Goal: Task Accomplishment & Management: Complete application form

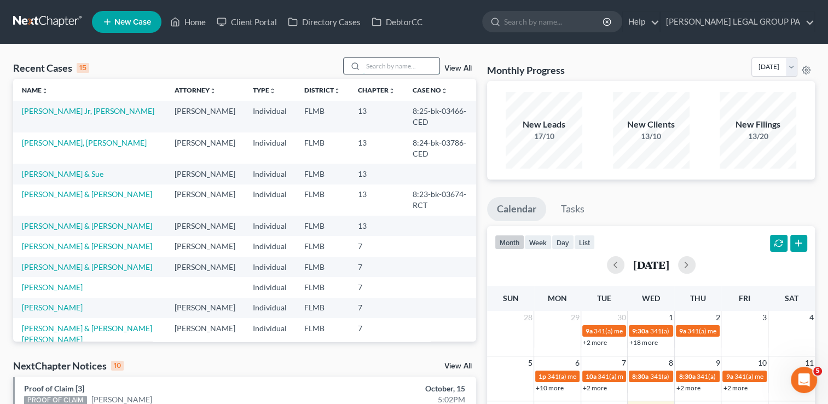
click at [374, 69] on input "search" at bounding box center [401, 66] width 77 height 16
click at [383, 63] on input "search" at bounding box center [401, 66] width 77 height 16
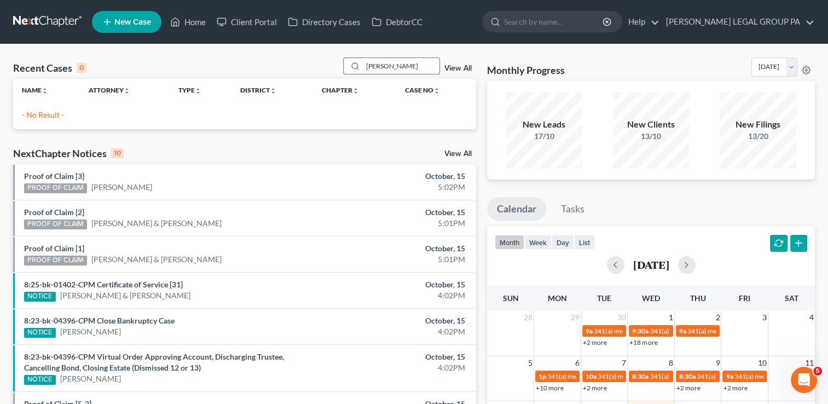
type input "[PERSON_NAME]"
click at [124, 18] on span "New Case" at bounding box center [132, 22] width 37 height 8
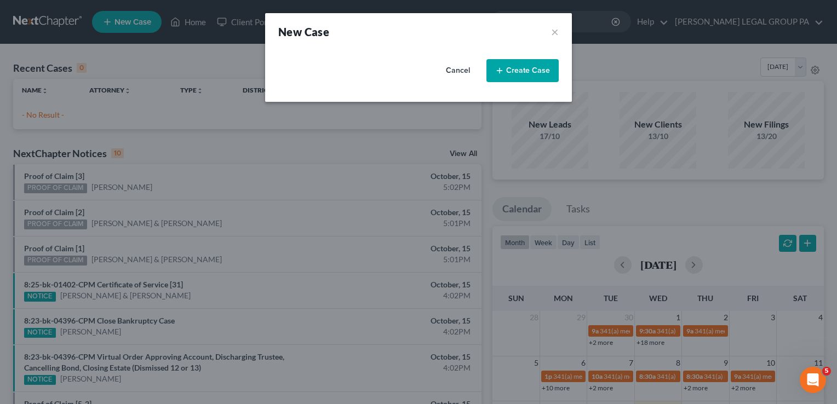
select select "15"
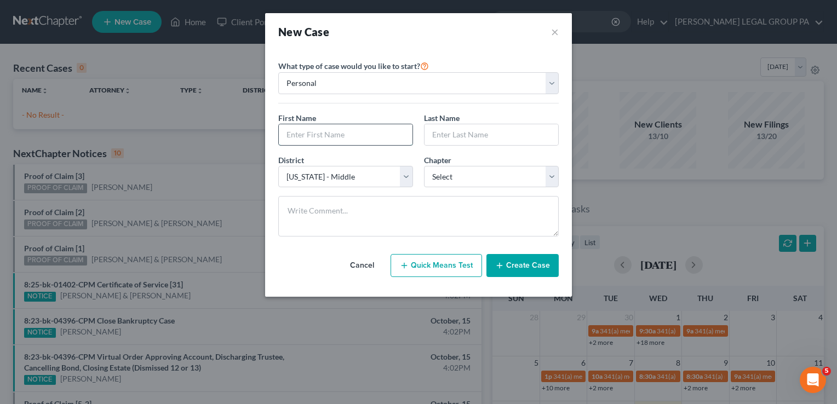
click at [328, 137] on input "text" at bounding box center [346, 134] width 134 height 21
type input "[PERSON_NAME]"
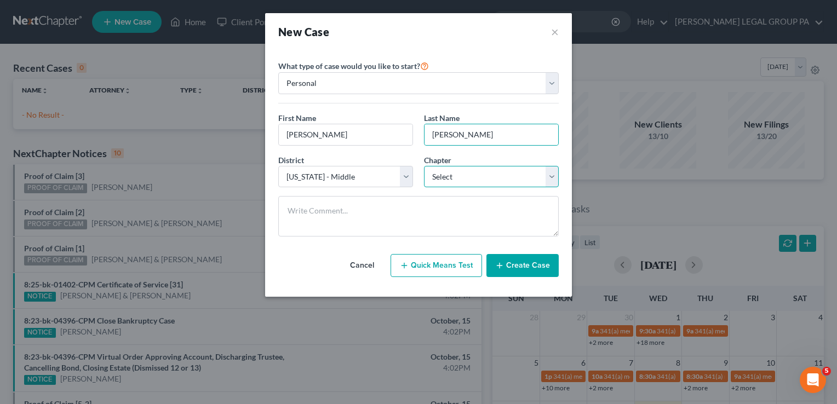
click at [454, 173] on select "Select 7 11 12 13" at bounding box center [491, 177] width 135 height 22
select select "3"
click at [424, 166] on select "Select 7 11 12 13" at bounding box center [491, 177] width 135 height 22
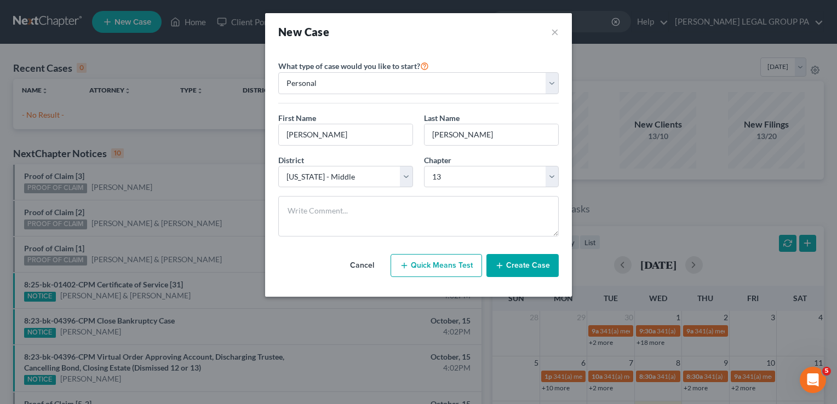
click at [504, 268] on icon "button" at bounding box center [499, 265] width 9 height 9
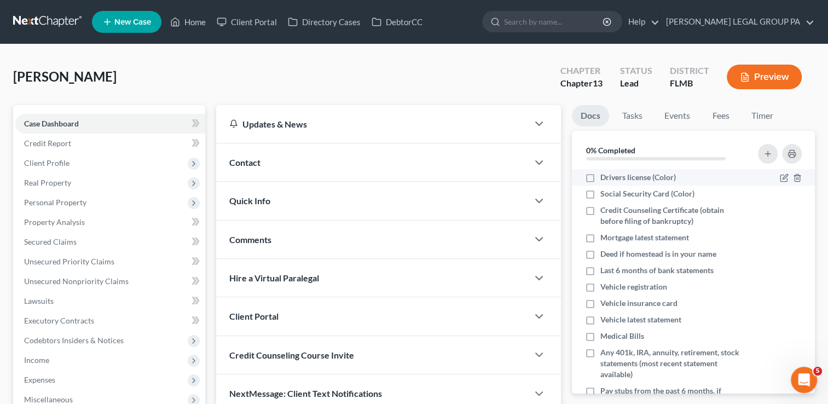
click at [602, 175] on span "Drivers license (Color)" at bounding box center [639, 177] width 76 height 11
click at [605, 175] on input "Drivers license (Color)" at bounding box center [608, 175] width 7 height 7
checkbox input "true"
click at [377, 356] on div "Credit Counseling Course Invite" at bounding box center [372, 355] width 312 height 38
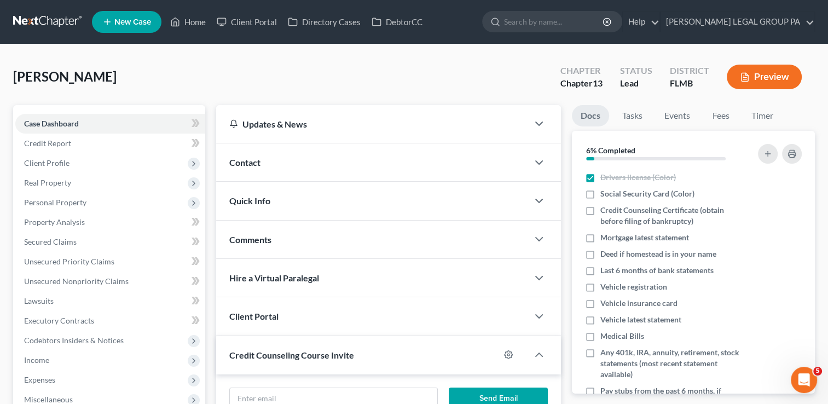
scroll to position [197, 0]
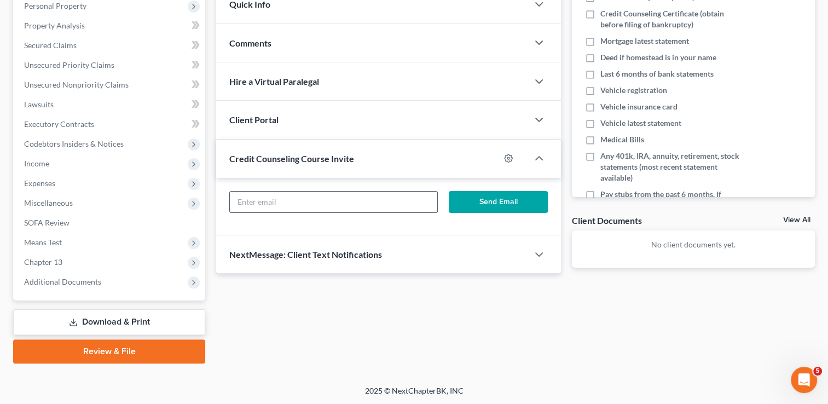
click at [293, 198] on input "text" at bounding box center [333, 202] width 207 height 21
click at [314, 196] on input "text" at bounding box center [333, 202] width 207 height 21
paste input "[EMAIL_ADDRESS][DOMAIN_NAME]"
type input "[EMAIL_ADDRESS][DOMAIN_NAME]"
click at [517, 194] on button "Send Email" at bounding box center [498, 202] width 99 height 22
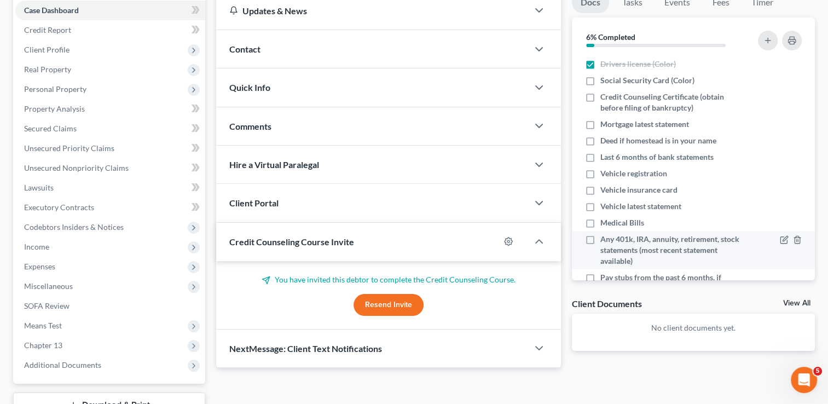
scroll to position [112, 0]
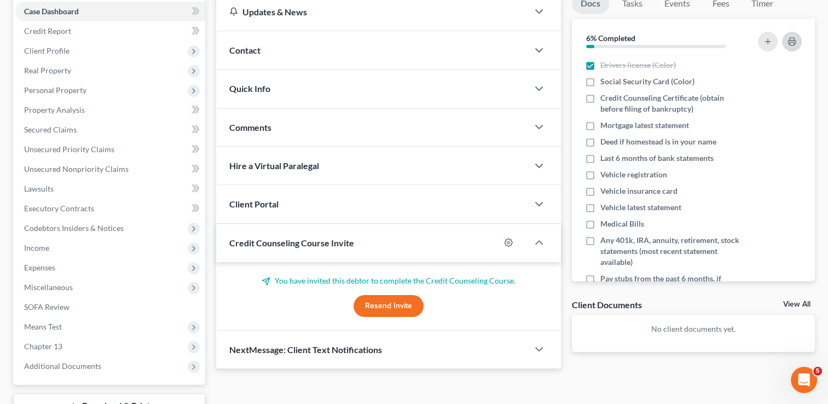
click at [787, 43] on button "button" at bounding box center [792, 42] width 20 height 20
click at [97, 73] on span "Real Property" at bounding box center [110, 71] width 190 height 20
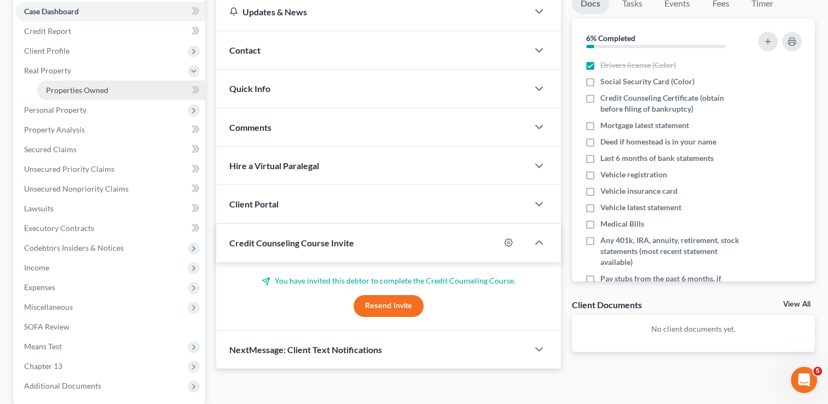
click at [94, 80] on link "Properties Owned" at bounding box center [121, 90] width 168 height 20
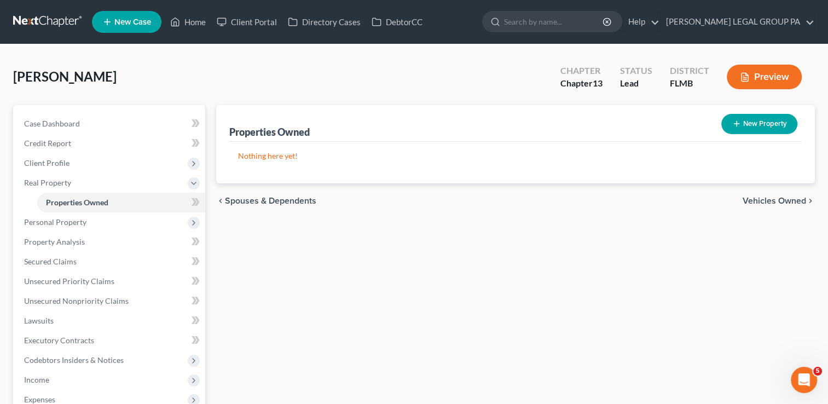
click at [755, 129] on button "New Property" at bounding box center [760, 124] width 76 height 20
select select "0"
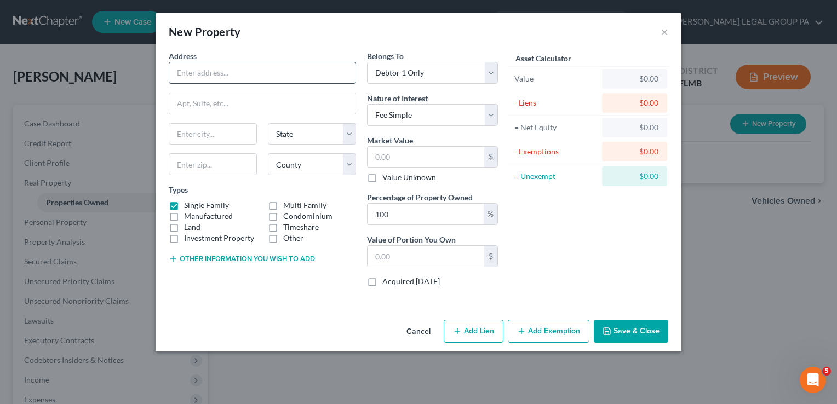
click at [266, 68] on input "text" at bounding box center [262, 72] width 186 height 21
click at [661, 33] on button "×" at bounding box center [664, 31] width 8 height 13
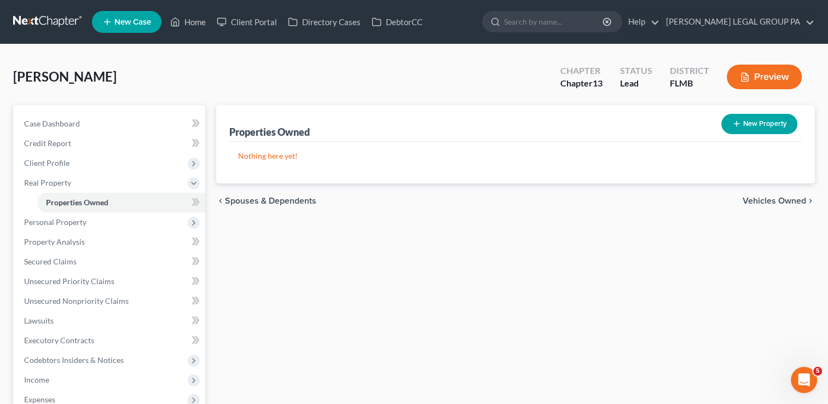
click at [772, 125] on button "New Property" at bounding box center [760, 124] width 76 height 20
select select "0"
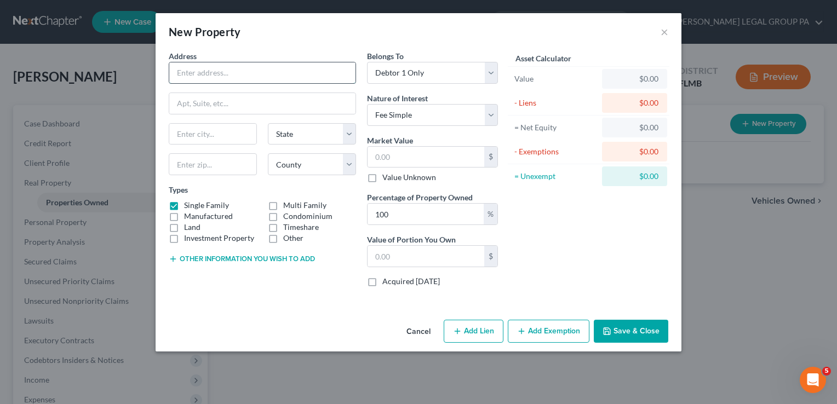
click at [245, 69] on input "text" at bounding box center [262, 72] width 186 height 21
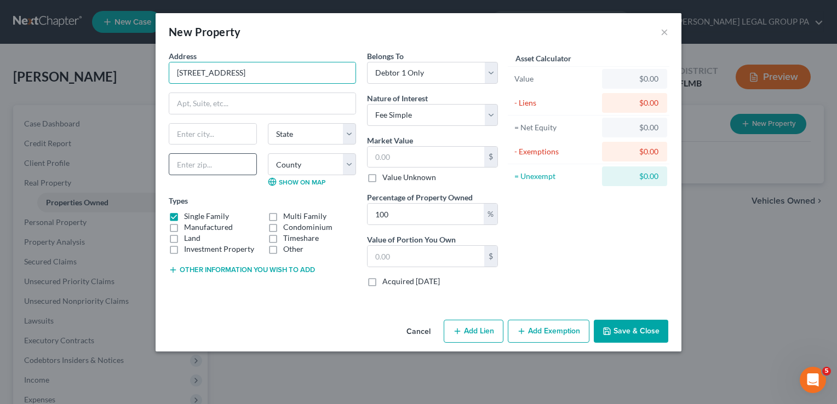
type input "[STREET_ADDRESS]"
click at [230, 171] on input "text" at bounding box center [213, 164] width 88 height 22
click at [218, 132] on input "text" at bounding box center [212, 134] width 87 height 21
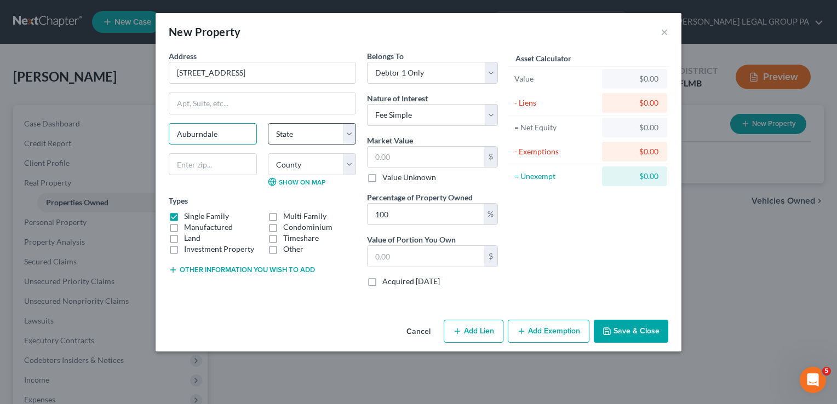
type input "Auburndale"
click at [299, 130] on select "State [US_STATE] AK AR AZ CA CO CT DE DC [GEOGRAPHIC_DATA] [GEOGRAPHIC_DATA] GU…" at bounding box center [312, 134] width 88 height 22
select select "9"
click at [268, 123] on select "State [US_STATE] AK AR AZ CA CO CT DE DC [GEOGRAPHIC_DATA] [GEOGRAPHIC_DATA] GU…" at bounding box center [312, 134] width 88 height 22
click at [201, 169] on input "text" at bounding box center [213, 164] width 88 height 22
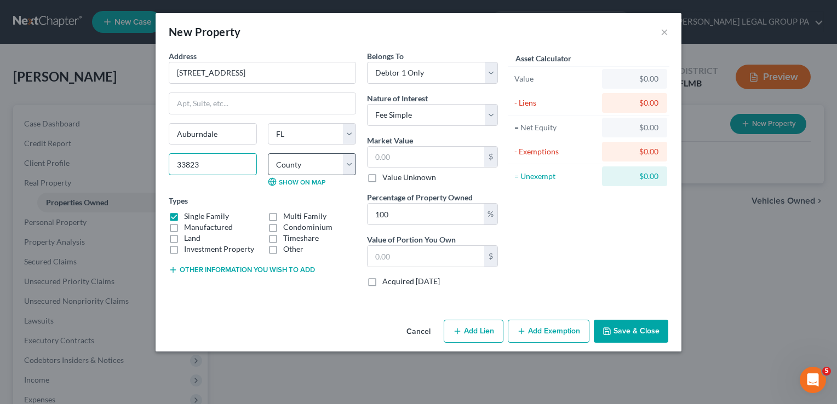
type input "33823"
click at [329, 156] on select "County [GEOGRAPHIC_DATA] [GEOGRAPHIC_DATA] [GEOGRAPHIC_DATA] [GEOGRAPHIC_DATA] …" at bounding box center [312, 164] width 88 height 22
select select "52"
click at [268, 153] on select "County [GEOGRAPHIC_DATA] [GEOGRAPHIC_DATA] [GEOGRAPHIC_DATA] [GEOGRAPHIC_DATA] …" at bounding box center [312, 164] width 88 height 22
click at [187, 224] on label "Manufactured" at bounding box center [208, 227] width 49 height 11
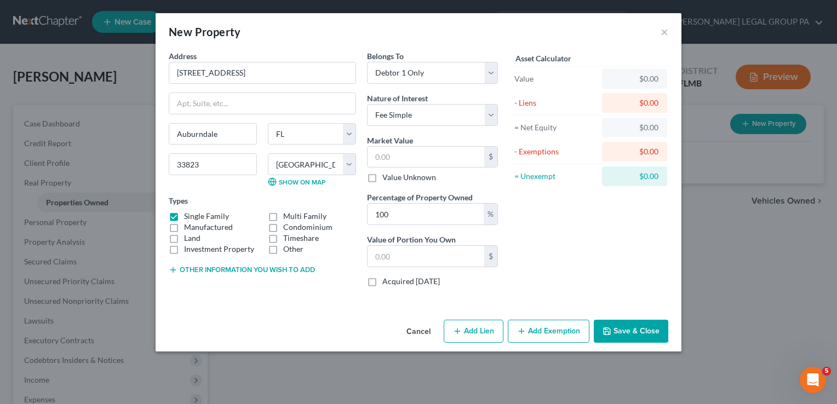
click at [188, 224] on input "Manufactured" at bounding box center [191, 225] width 7 height 7
checkbox input "true"
click at [184, 211] on label "Single Family" at bounding box center [206, 216] width 45 height 11
click at [188, 211] on input "Single Family" at bounding box center [191, 214] width 7 height 7
checkbox input "false"
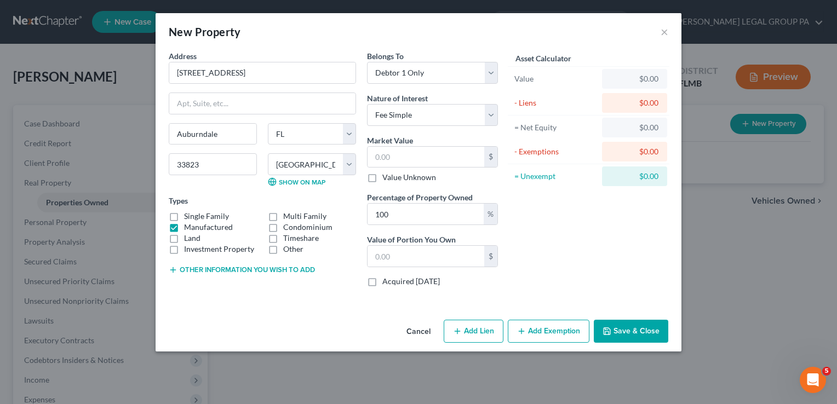
click at [609, 325] on button "Save & Close" at bounding box center [630, 331] width 74 height 23
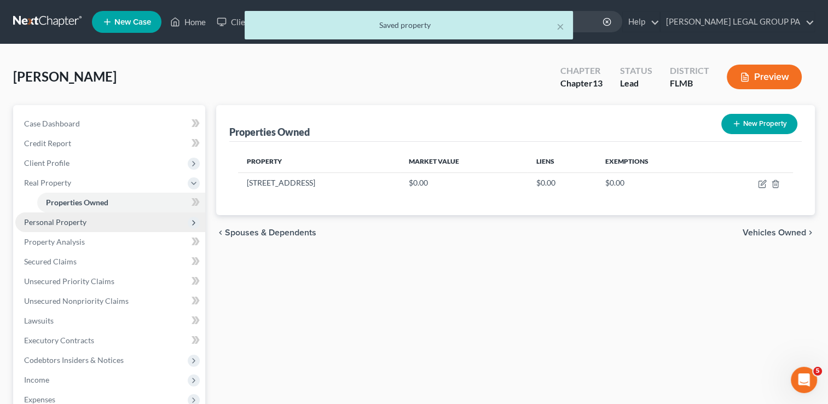
click at [114, 224] on span "Personal Property" at bounding box center [110, 222] width 190 height 20
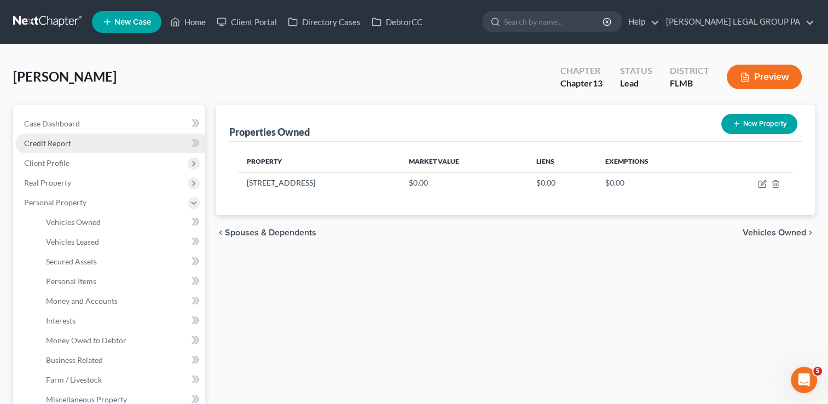
click at [91, 143] on link "Credit Report" at bounding box center [110, 144] width 190 height 20
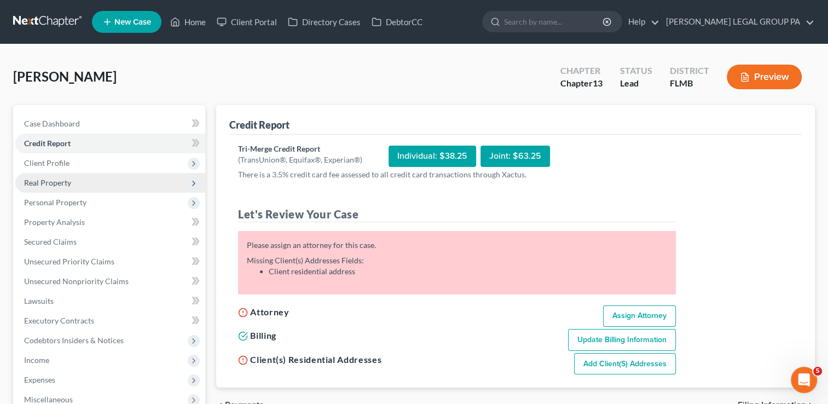
click at [69, 178] on span "Real Property" at bounding box center [47, 182] width 47 height 9
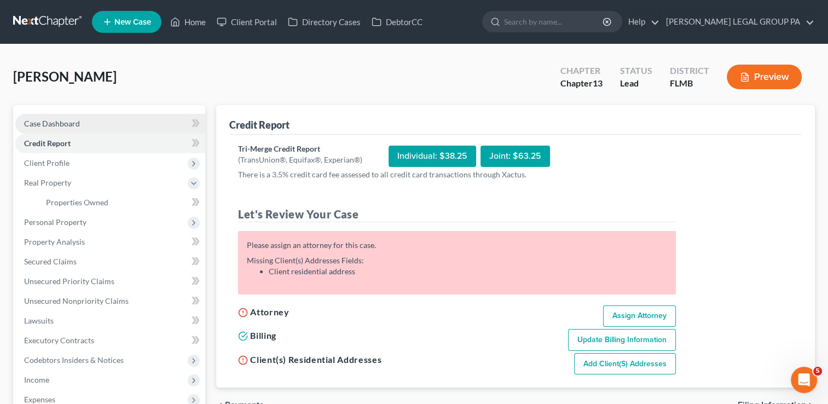
click at [85, 124] on link "Case Dashboard" at bounding box center [110, 124] width 190 height 20
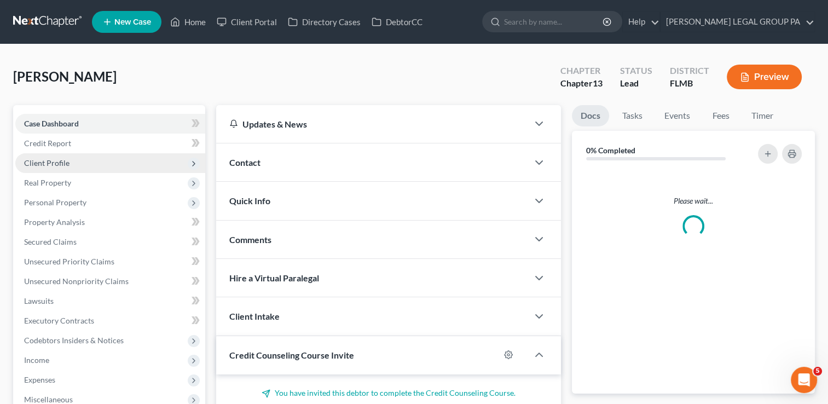
click at [90, 160] on span "Client Profile" at bounding box center [110, 163] width 190 height 20
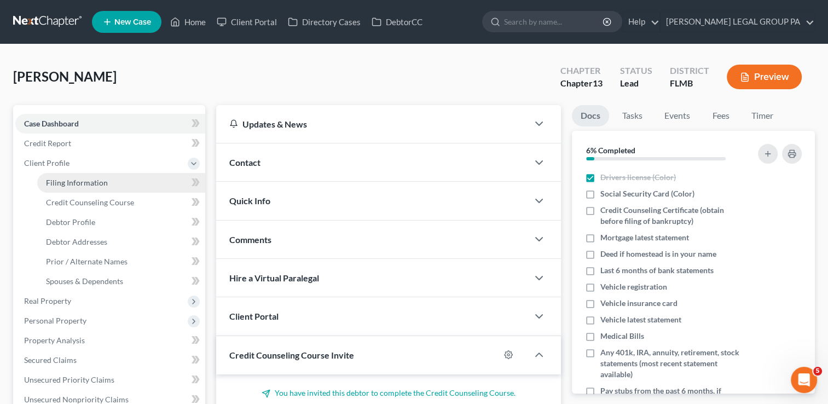
click at [103, 184] on span "Filing Information" at bounding box center [77, 182] width 62 height 9
select select "1"
select select "0"
select select "3"
select select "15"
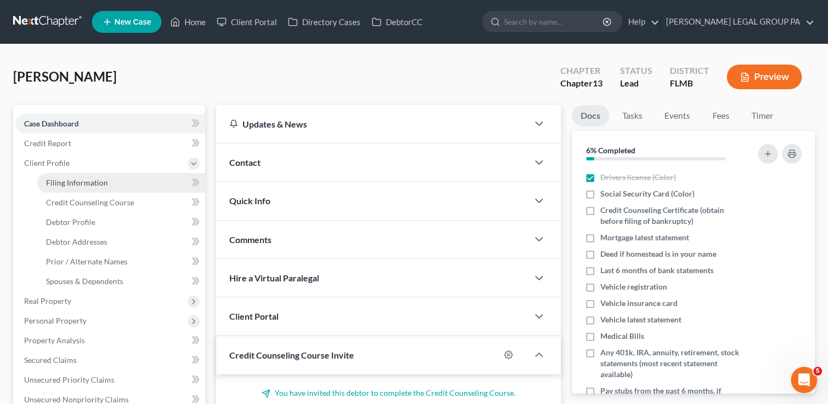
select select "9"
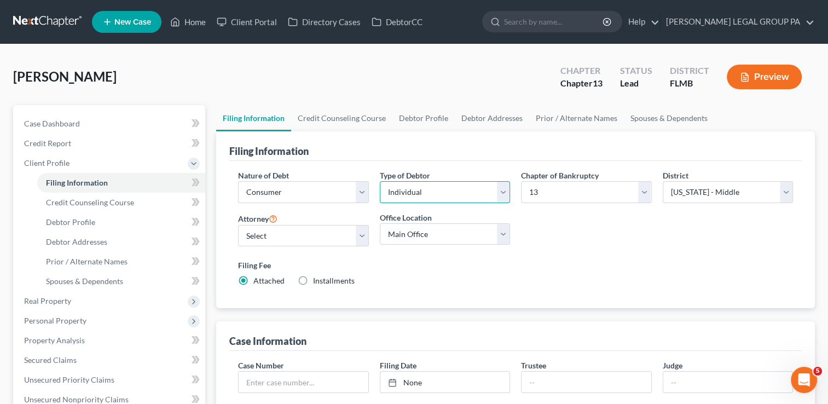
click at [407, 182] on select "Select Individual Joint" at bounding box center [445, 192] width 130 height 22
select select "1"
click at [380, 181] on select "Select Individual Joint" at bounding box center [445, 192] width 130 height 22
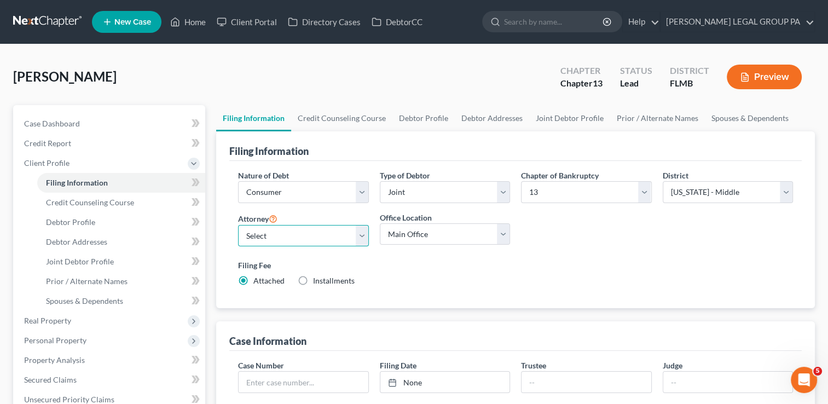
click at [340, 242] on select "Select [PERSON_NAME] - FLMB [PERSON_NAME] - FLMB" at bounding box center [303, 236] width 130 height 22
select select "0"
click at [238, 225] on select "Select [PERSON_NAME] - FLMB [PERSON_NAME] - FLMB" at bounding box center [303, 236] width 130 height 22
click at [113, 148] on link "Credit Report" at bounding box center [110, 144] width 190 height 20
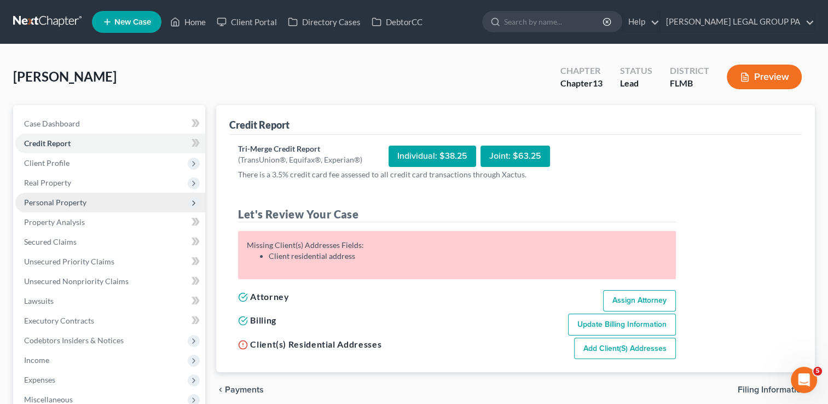
click at [78, 204] on span "Personal Property" at bounding box center [55, 202] width 62 height 9
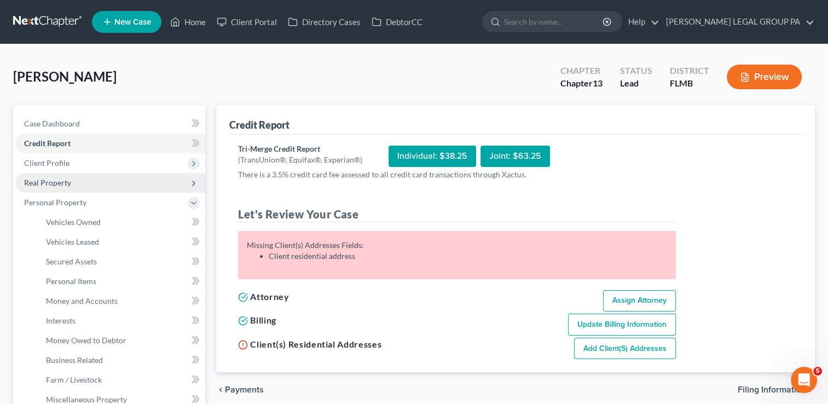
click at [72, 178] on span "Real Property" at bounding box center [110, 183] width 190 height 20
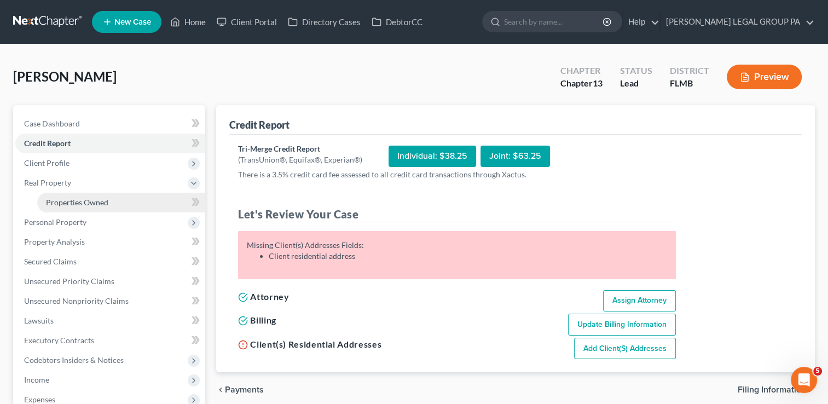
click at [76, 198] on span "Properties Owned" at bounding box center [77, 202] width 62 height 9
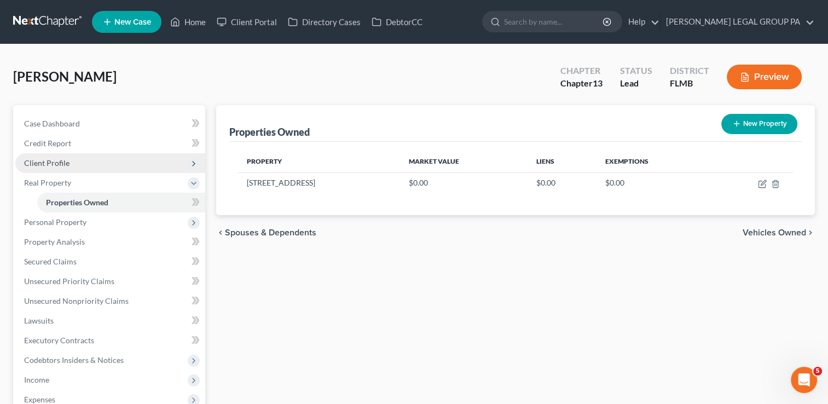
click at [77, 163] on span "Client Profile" at bounding box center [110, 163] width 190 height 20
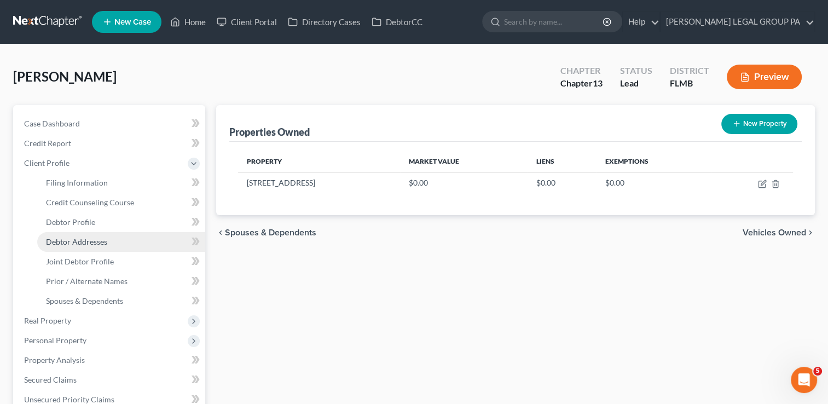
click at [103, 241] on span "Debtor Addresses" at bounding box center [76, 241] width 61 height 9
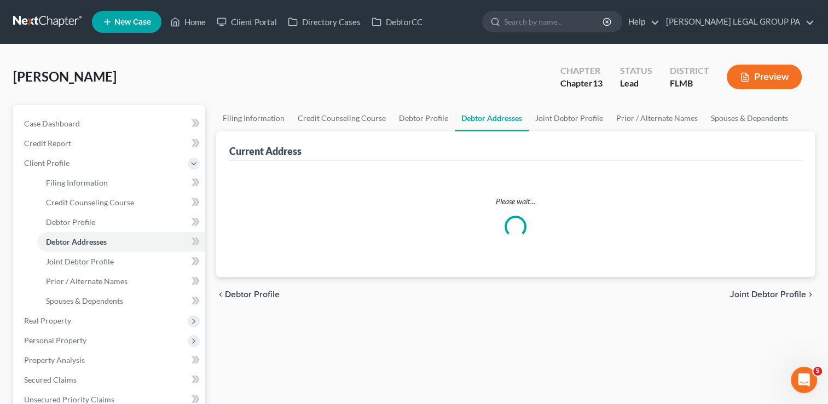
select select "0"
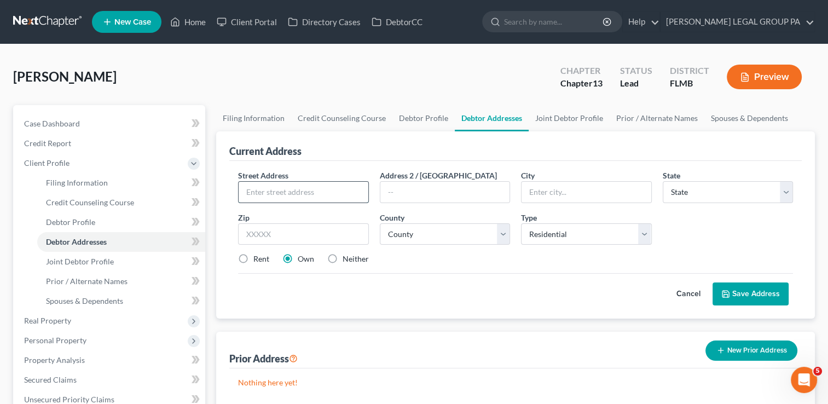
click at [341, 199] on input "text" at bounding box center [303, 192] width 129 height 21
type input "[STREET_ADDRESS]"
click at [325, 233] on input "text" at bounding box center [303, 234] width 130 height 22
type input "3"
click at [561, 192] on input "text" at bounding box center [586, 192] width 129 height 21
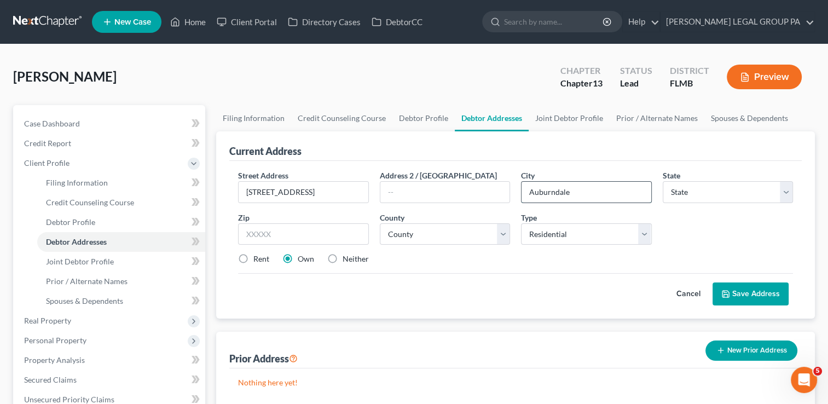
type input "Auburndale"
select select "9"
select select "52"
click at [757, 286] on button "Save Address" at bounding box center [751, 293] width 76 height 23
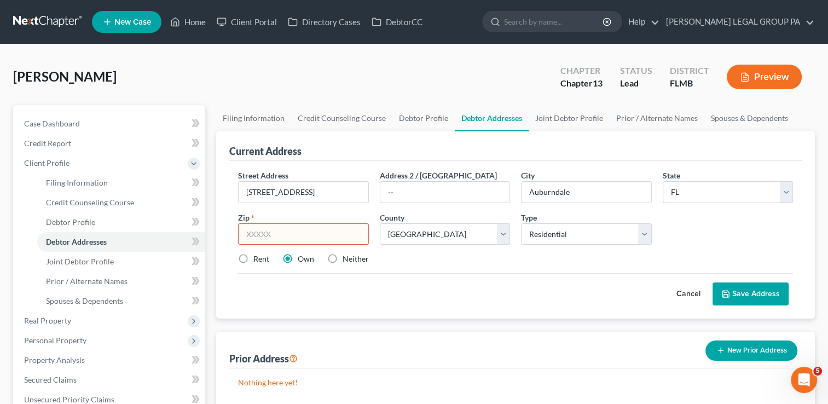
click at [302, 243] on input "text" at bounding box center [303, 234] width 130 height 22
type input "33823"
click at [733, 287] on button "Save Address" at bounding box center [751, 293] width 76 height 23
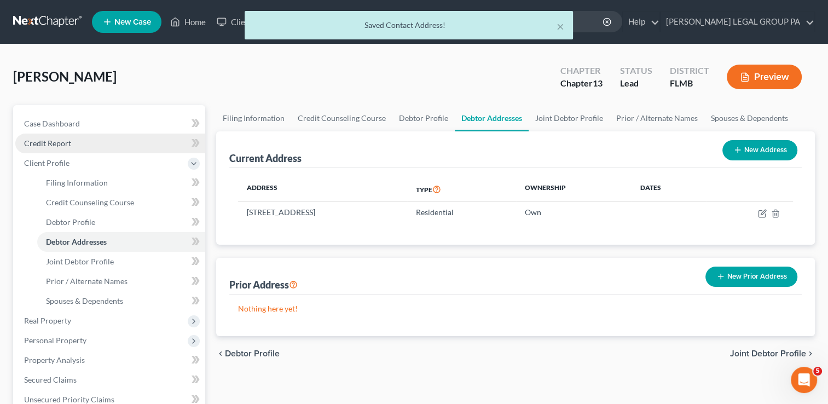
click at [86, 136] on link "Credit Report" at bounding box center [110, 144] width 190 height 20
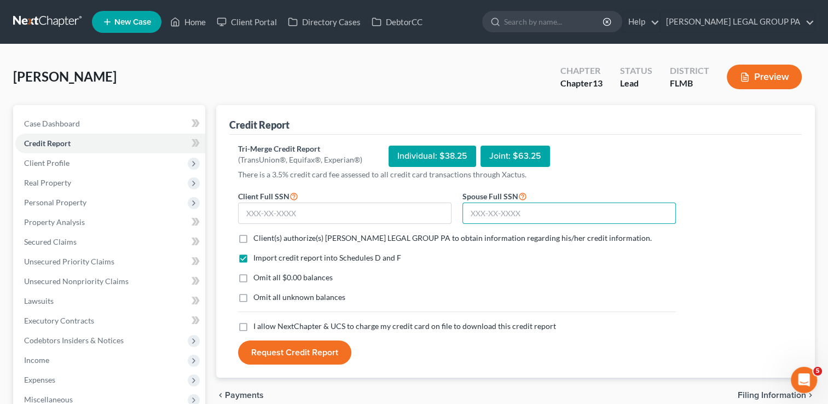
click at [509, 220] on input "text" at bounding box center [570, 214] width 214 height 22
type input "150-48-3026"
click at [362, 209] on input "text" at bounding box center [345, 214] width 214 height 22
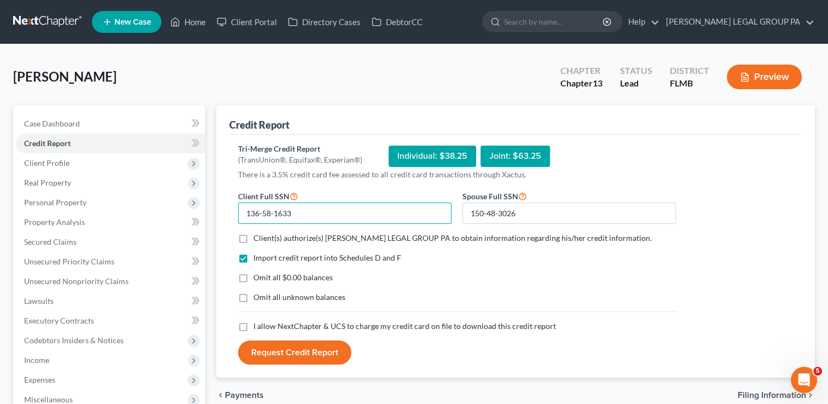
type input "136-58-1633"
click at [342, 236] on span "Client(s) authorize(s) [PERSON_NAME] LEGAL GROUP PA to obtain information regar…" at bounding box center [452, 237] width 399 height 9
click at [265, 236] on input "Client(s) authorize(s) [PERSON_NAME] LEGAL GROUP PA to obtain information regar…" at bounding box center [261, 236] width 7 height 7
checkbox input "true"
click at [301, 328] on span "I allow NextChapter & UCS to charge my credit card on file to download this cre…" at bounding box center [404, 325] width 303 height 9
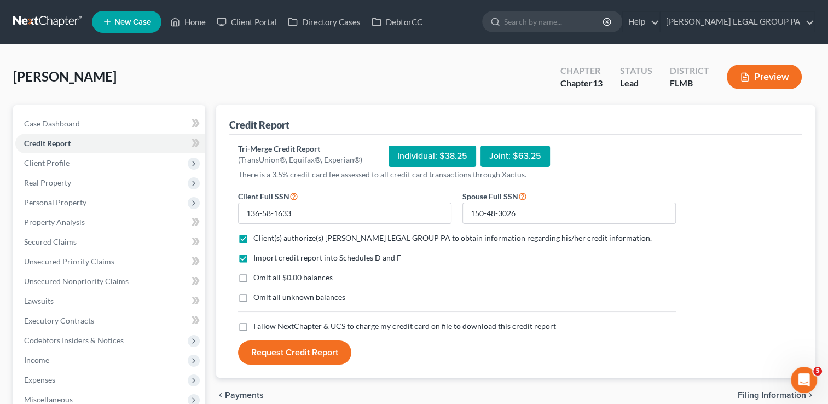
click at [265, 328] on input "I allow NextChapter & UCS to charge my credit card on file to download this cre…" at bounding box center [261, 324] width 7 height 7
checkbox input "true"
click at [293, 348] on button "Request Credit Report" at bounding box center [294, 353] width 113 height 24
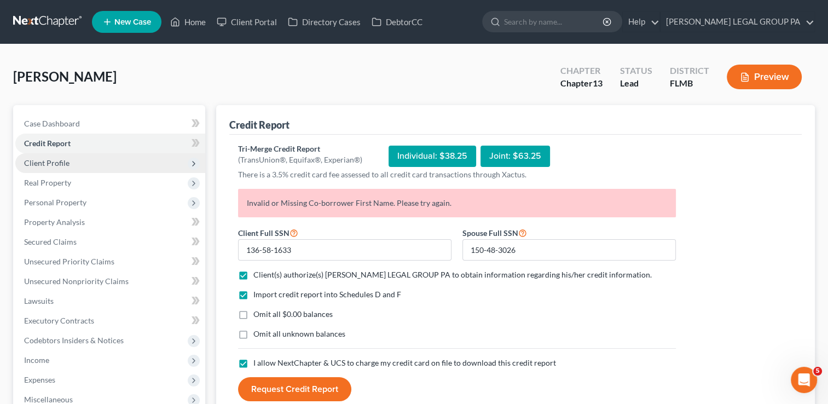
click at [48, 157] on span "Client Profile" at bounding box center [110, 163] width 190 height 20
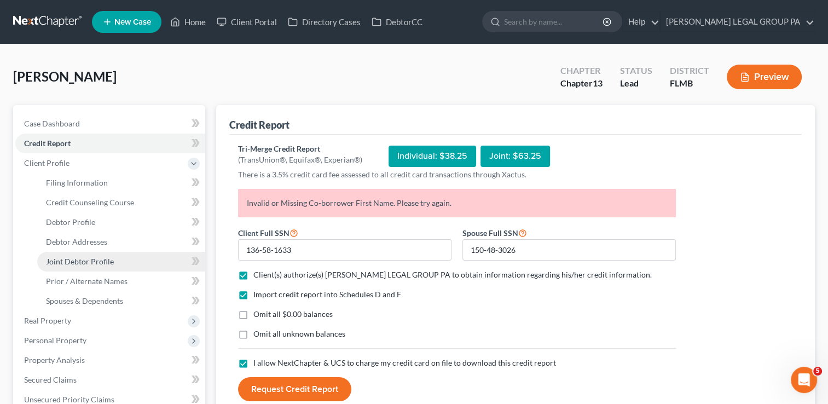
click at [70, 270] on link "Joint Debtor Profile" at bounding box center [121, 262] width 168 height 20
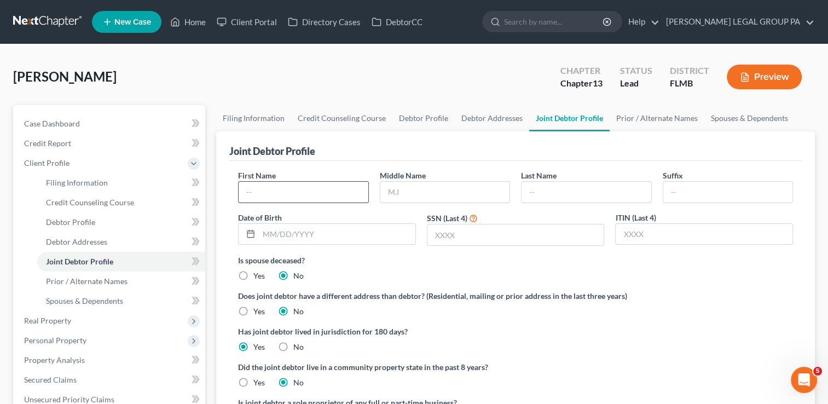
click at [269, 196] on input "text" at bounding box center [303, 192] width 129 height 21
type input "[PERSON_NAME]"
click at [575, 180] on div "Last Name" at bounding box center [586, 186] width 141 height 33
click at [557, 197] on input "text" at bounding box center [586, 192] width 129 height 21
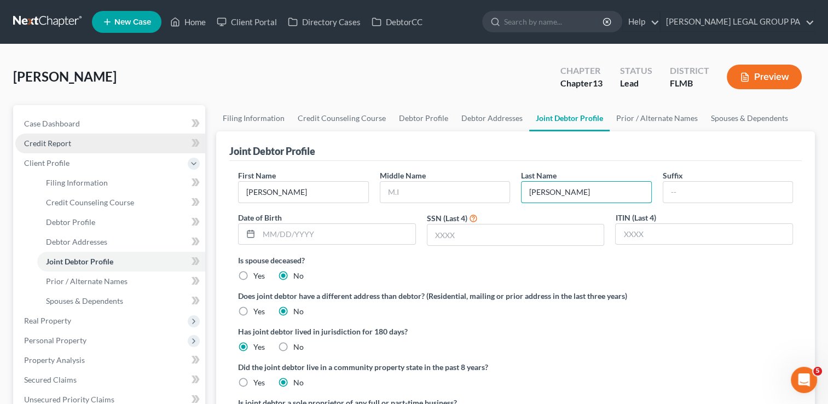
type input "[PERSON_NAME]"
click at [100, 152] on link "Credit Report" at bounding box center [110, 144] width 190 height 20
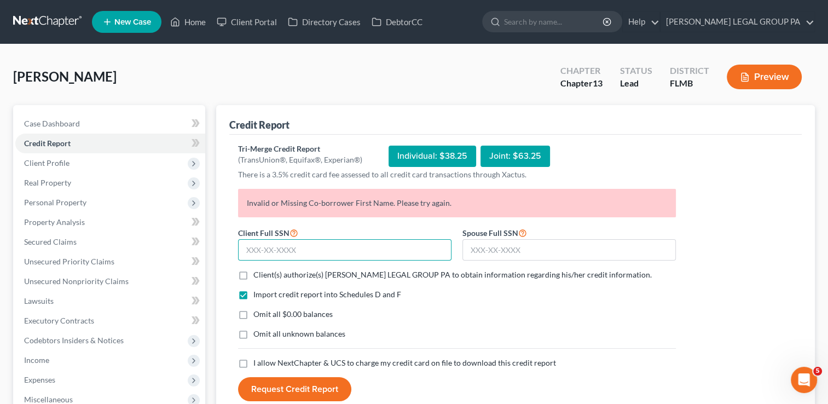
click at [300, 256] on input "text" at bounding box center [345, 250] width 214 height 22
type input "136-58-1633"
click at [400, 279] on label "Client(s) authorize(s) [PERSON_NAME] LEGAL GROUP PA to obtain information regar…" at bounding box center [452, 274] width 399 height 11
click at [265, 276] on input "Client(s) authorize(s) [PERSON_NAME] LEGAL GROUP PA to obtain information regar…" at bounding box center [261, 272] width 7 height 7
checkbox input "true"
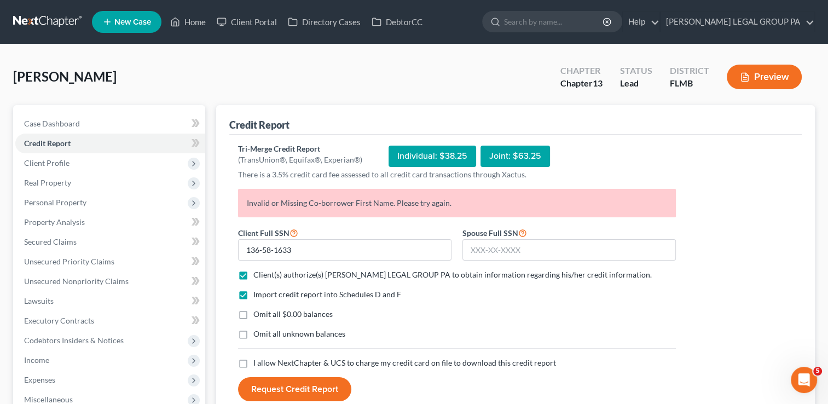
click at [336, 365] on span "I allow NextChapter & UCS to charge my credit card on file to download this cre…" at bounding box center [404, 362] width 303 height 9
click at [265, 365] on input "I allow NextChapter & UCS to charge my credit card on file to download this cre…" at bounding box center [261, 360] width 7 height 7
checkbox input "true"
click at [544, 253] on input "text" at bounding box center [570, 250] width 214 height 22
type input "150-48-3026"
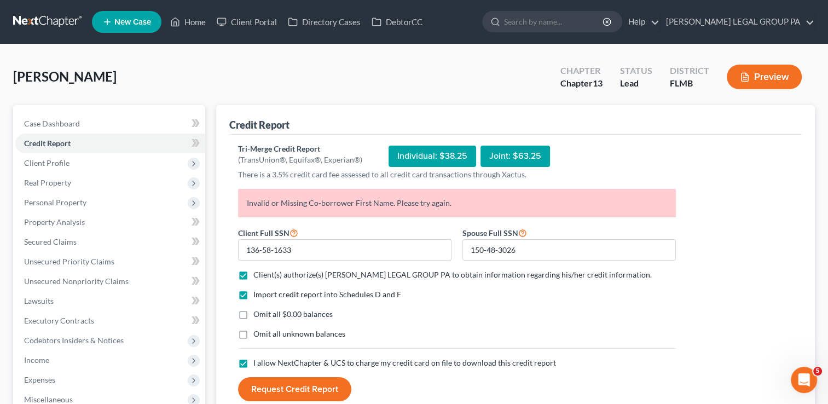
click at [293, 399] on button "Request Credit Report" at bounding box center [294, 389] width 113 height 24
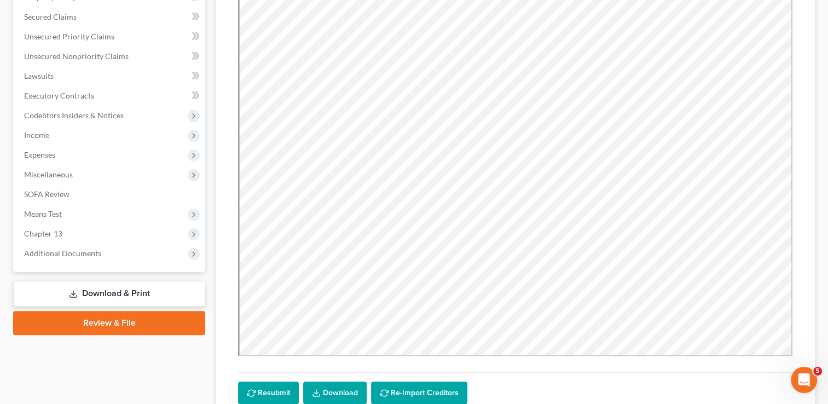
scroll to position [224, 0]
